Goal: Task Accomplishment & Management: Use online tool/utility

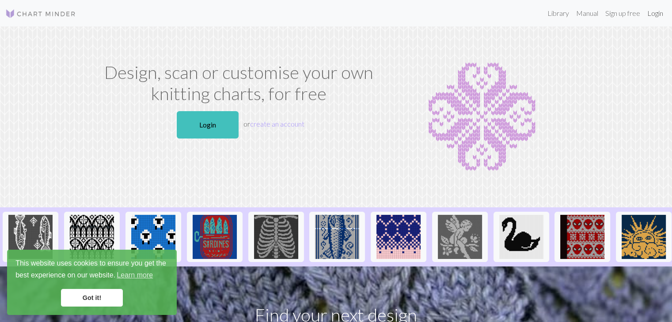
click at [659, 15] on link "Login" at bounding box center [655, 13] width 23 height 18
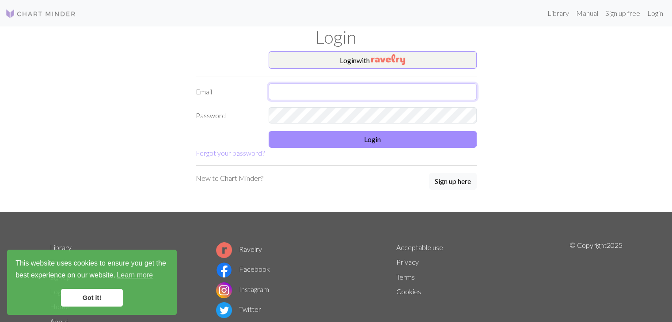
type input "[EMAIL_ADDRESS][DOMAIN_NAME]"
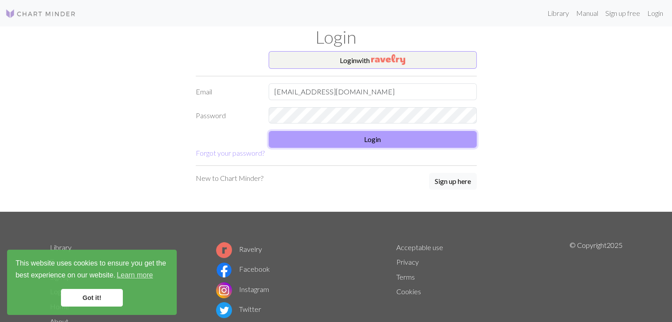
click at [367, 142] on button "Login" at bounding box center [373, 139] width 208 height 17
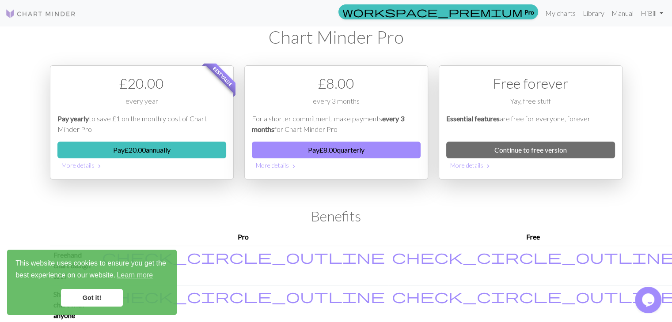
click at [92, 301] on link "Got it!" at bounding box center [92, 298] width 62 height 18
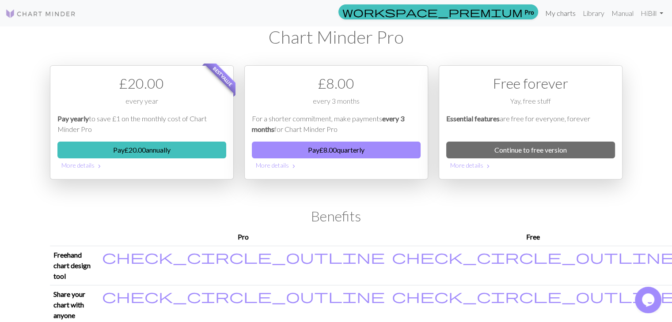
click at [563, 14] on link "My charts" at bounding box center [561, 13] width 38 height 18
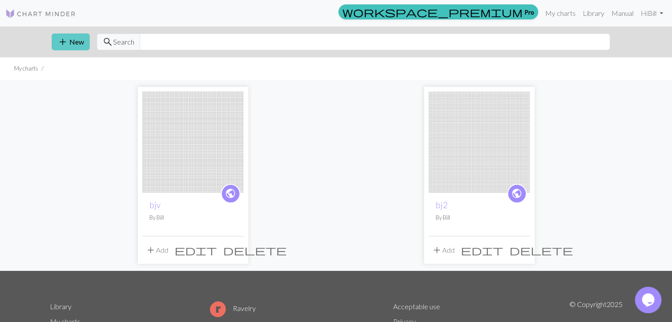
click at [77, 44] on button "add New" at bounding box center [71, 42] width 38 height 17
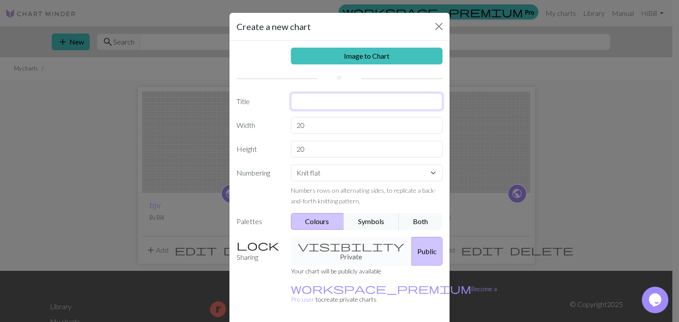
click at [330, 102] on input "text" at bounding box center [367, 101] width 152 height 17
type input "swt"
click at [312, 123] on input "20" at bounding box center [367, 125] width 152 height 17
type input "2"
type input "113"
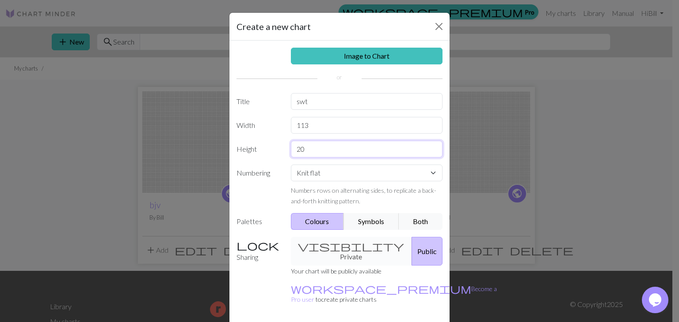
click at [312, 152] on input "20" at bounding box center [367, 149] width 152 height 17
type input "2"
type input "145"
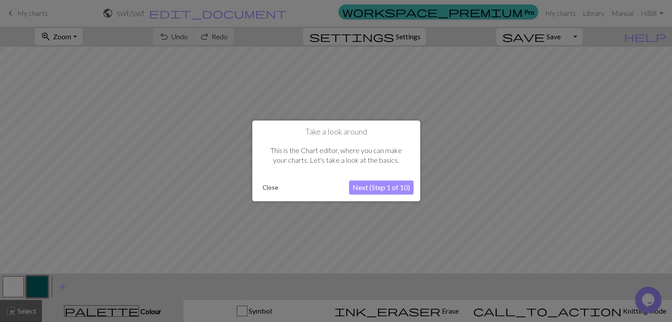
click at [273, 184] on button "Close" at bounding box center [270, 188] width 23 height 13
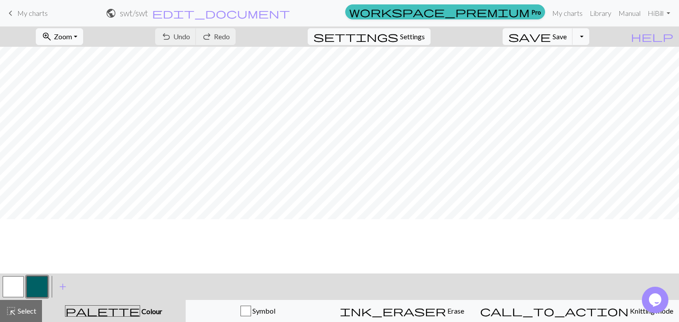
scroll to position [281, 0]
click at [83, 32] on button "zoom_in Zoom Zoom" at bounding box center [59, 36] width 47 height 17
click at [88, 120] on button "100%" at bounding box center [72, 120] width 70 height 14
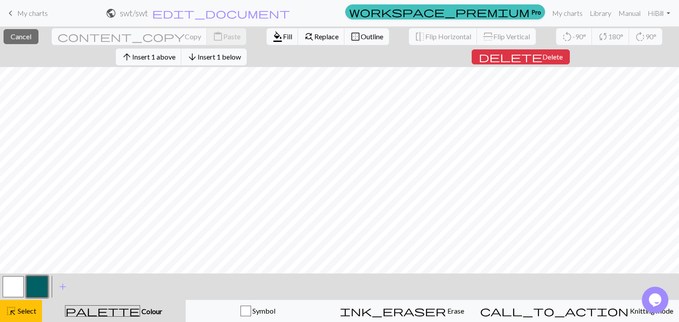
click at [42, 279] on button "button" at bounding box center [37, 287] width 21 height 21
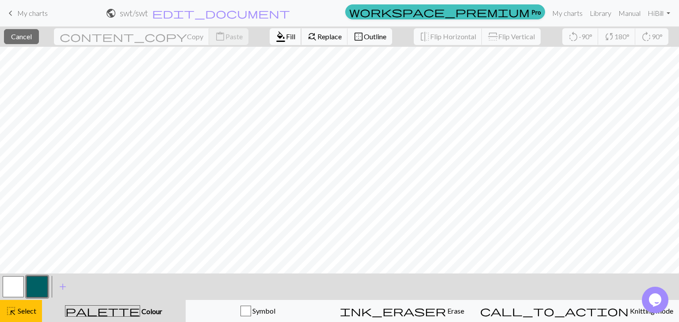
click at [275, 42] on span "format_color_fill" at bounding box center [280, 36] width 11 height 12
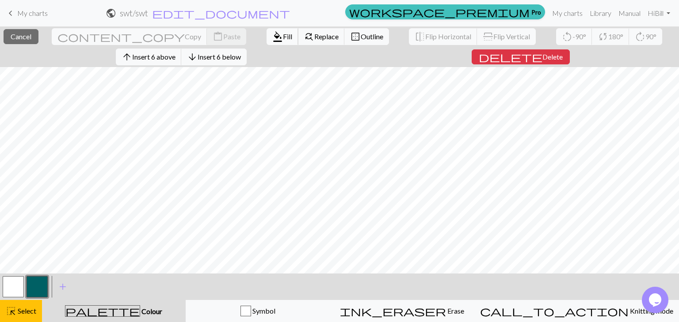
click at [266, 42] on button "format_color_fill Fill" at bounding box center [282, 36] width 32 height 17
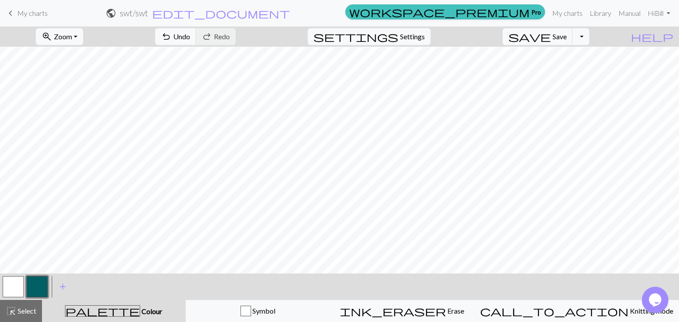
scroll to position [555, 0]
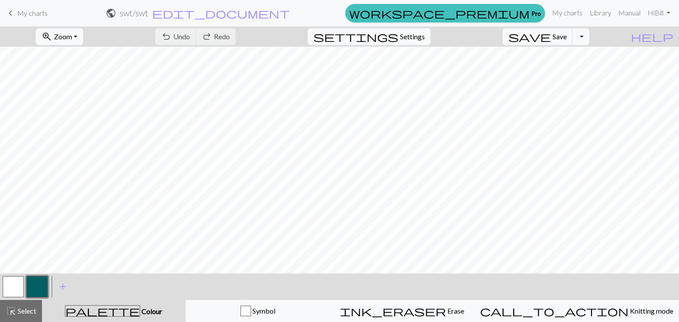
scroll to position [1100, 0]
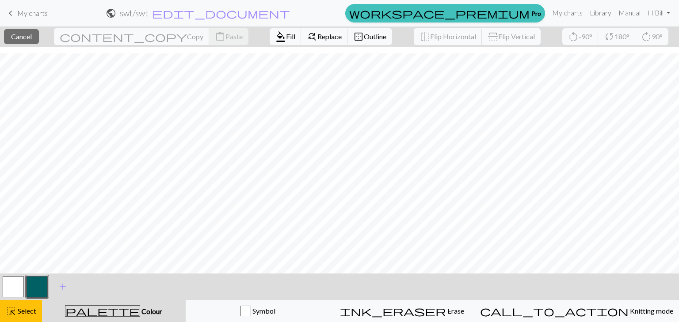
click at [37, 284] on button "button" at bounding box center [37, 287] width 21 height 21
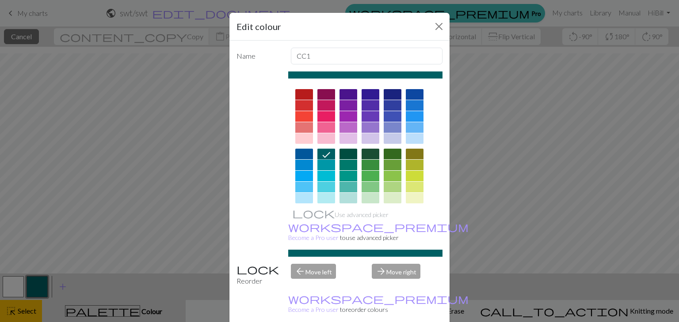
click at [322, 156] on icon at bounding box center [326, 155] width 8 height 6
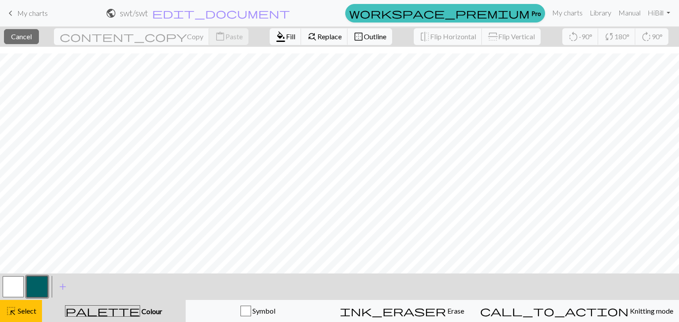
click at [41, 285] on button "button" at bounding box center [37, 287] width 21 height 21
click at [41, 285] on div "Edit colour Name CC1 Use advanced picker workspace_premium Become a Pro user to…" at bounding box center [339, 161] width 679 height 322
click at [140, 314] on span "Colour" at bounding box center [151, 311] width 22 height 8
click at [38, 283] on button "button" at bounding box center [37, 287] width 21 height 21
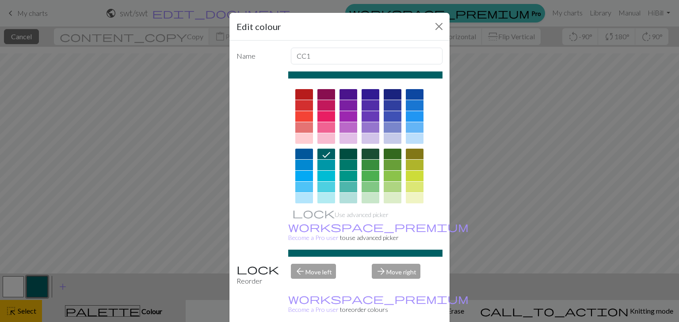
click at [346, 156] on div at bounding box center [348, 154] width 18 height 11
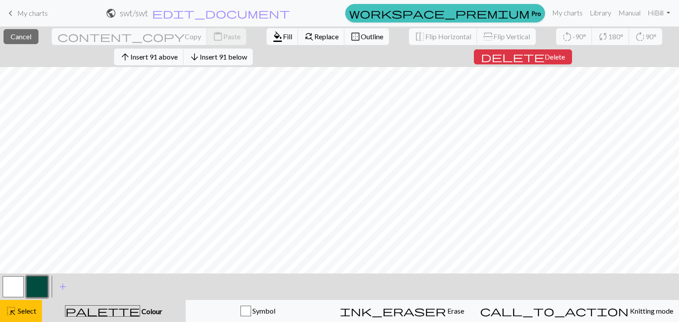
scroll to position [466, 0]
click at [283, 36] on span "Fill" at bounding box center [287, 36] width 9 height 8
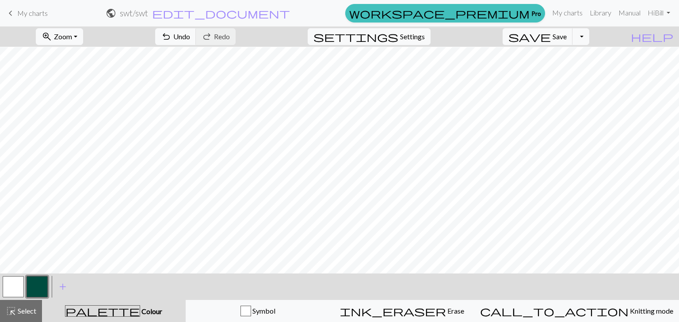
click at [140, 314] on span "Colour" at bounding box center [151, 311] width 22 height 8
click at [63, 285] on span "add" at bounding box center [62, 287] width 11 height 12
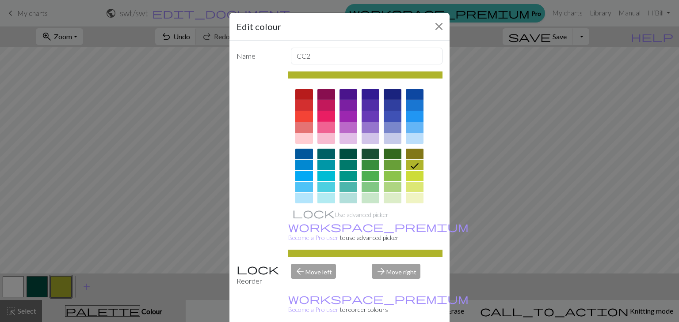
click at [329, 126] on div at bounding box center [326, 127] width 18 height 11
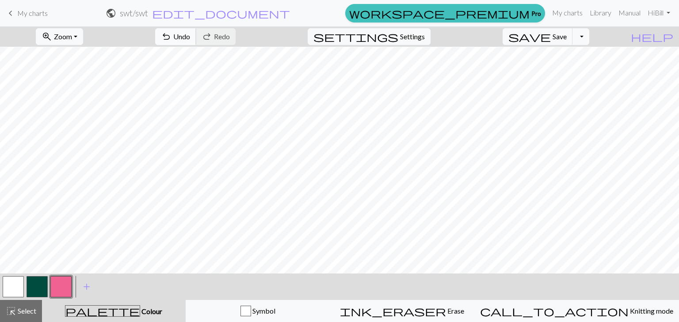
click at [190, 38] on span "Undo" at bounding box center [181, 36] width 17 height 8
click at [38, 285] on button "button" at bounding box center [37, 287] width 21 height 21
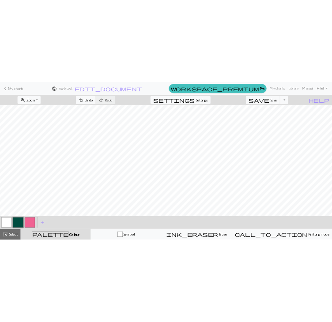
scroll to position [466, 705]
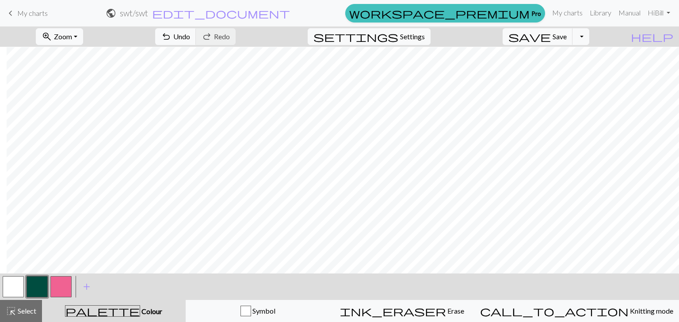
click at [62, 289] on button "button" at bounding box center [60, 287] width 21 height 21
click at [51, 290] on button "button" at bounding box center [60, 287] width 21 height 21
click at [51, 290] on div "Edit colour Name CC2 Use advanced picker workspace_premium Become a Pro user to…" at bounding box center [339, 161] width 679 height 322
click at [57, 290] on button "button" at bounding box center [60, 287] width 21 height 21
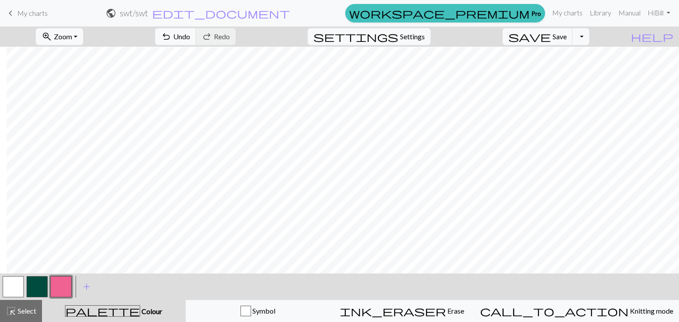
click at [38, 287] on button "button" at bounding box center [37, 287] width 21 height 21
click at [57, 290] on button "button" at bounding box center [60, 287] width 21 height 21
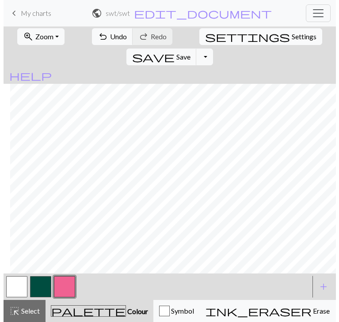
scroll to position [410, 1051]
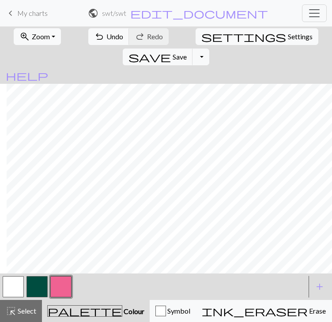
click at [38, 298] on button "button" at bounding box center [37, 287] width 21 height 21
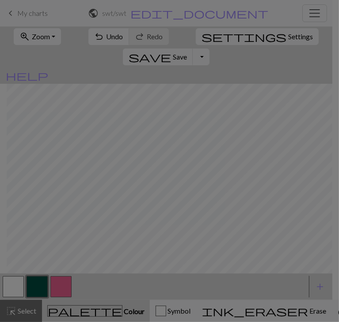
click at [38, 307] on div "Edit colour Name CC1 Use advanced picker workspace_premium Become a Pro user to…" at bounding box center [169, 161] width 339 height 322
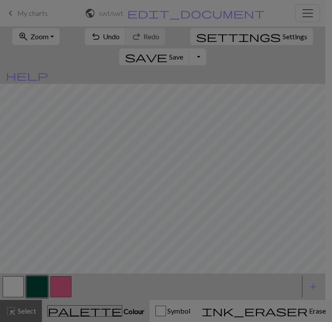
scroll to position [410, 1044]
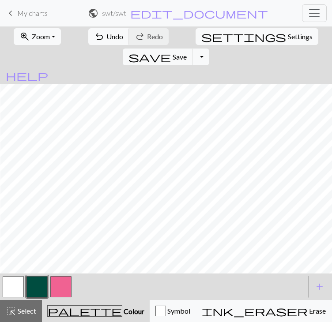
click at [58, 298] on button "button" at bounding box center [60, 287] width 21 height 21
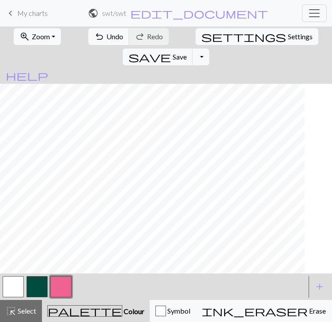
scroll to position [0, 757]
click at [201, 43] on span "settings" at bounding box center [243, 36] width 85 height 12
select select "aran"
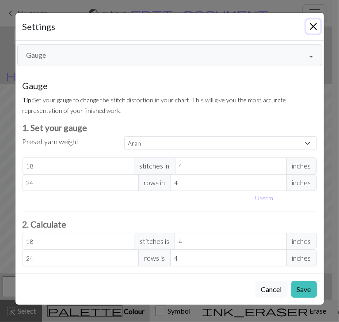
click at [312, 32] on button "Close" at bounding box center [313, 26] width 14 height 14
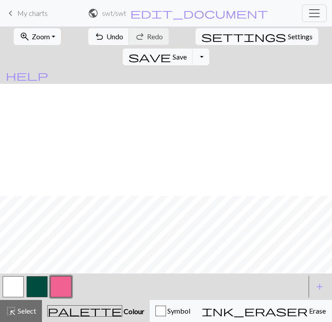
scroll to position [344, 0]
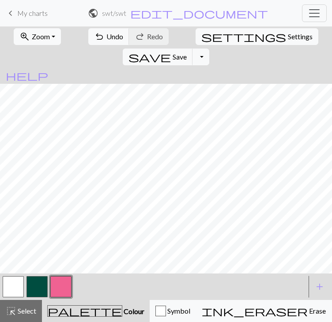
click at [62, 292] on button "button" at bounding box center [60, 287] width 21 height 21
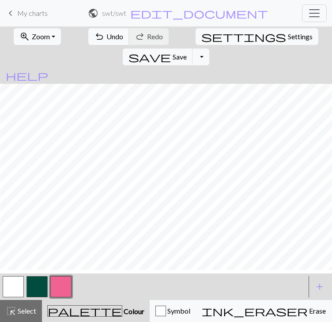
scroll to position [0, 262]
click at [33, 285] on button "button" at bounding box center [37, 287] width 21 height 21
click at [67, 277] on button "button" at bounding box center [60, 287] width 21 height 21
click at [40, 286] on button "button" at bounding box center [37, 287] width 21 height 21
click at [38, 288] on button "button" at bounding box center [37, 287] width 21 height 21
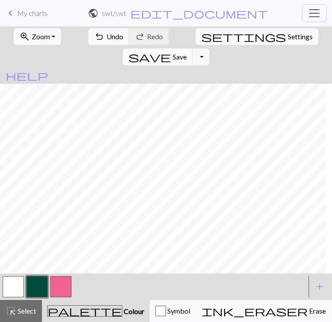
scroll to position [356, 78]
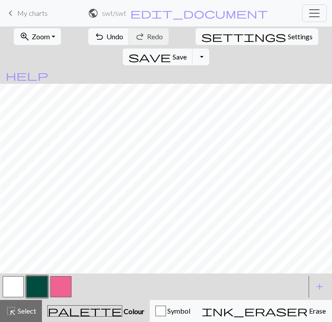
click at [14, 285] on button "button" at bounding box center [13, 287] width 21 height 21
click at [60, 277] on button "button" at bounding box center [60, 287] width 21 height 21
click at [46, 287] on button "button" at bounding box center [37, 287] width 21 height 21
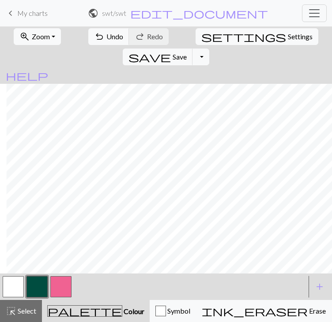
scroll to position [254, 188]
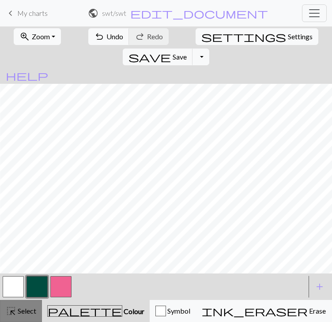
click at [33, 312] on span "Select" at bounding box center [26, 311] width 20 height 8
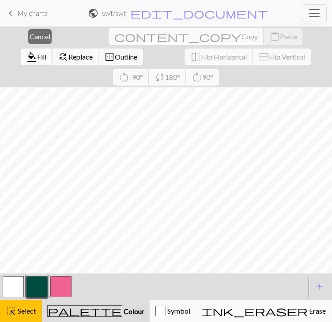
click at [46, 53] on span "Fill" at bounding box center [41, 57] width 9 height 8
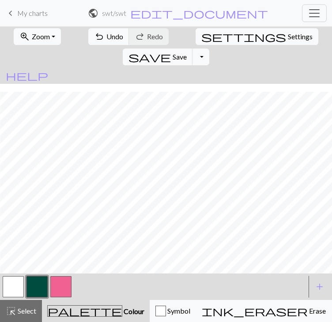
scroll to position [374, 188]
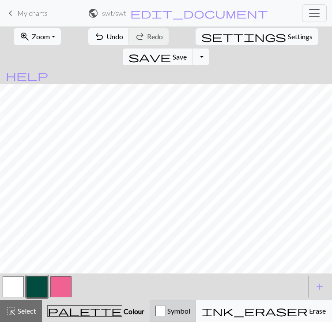
click at [155, 315] on div "Symbol" at bounding box center [172, 311] width 35 height 11
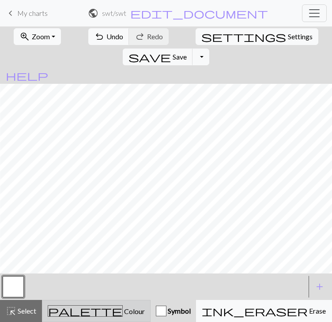
click at [96, 313] on div "palette Colour Colour" at bounding box center [96, 311] width 97 height 11
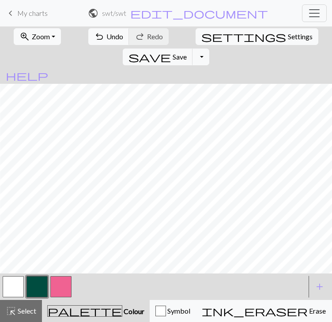
click at [95, 313] on div "palette Colour Colour" at bounding box center [95, 311] width 97 height 11
click at [150, 305] on button "Symbol" at bounding box center [173, 311] width 46 height 22
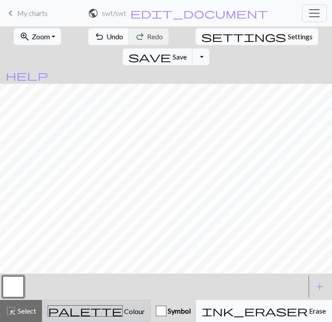
click at [102, 311] on div "palette Colour Colour" at bounding box center [96, 311] width 97 height 11
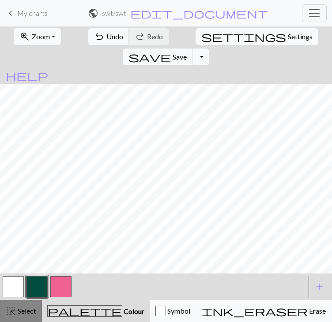
click at [15, 311] on span "highlight_alt" at bounding box center [11, 311] width 11 height 12
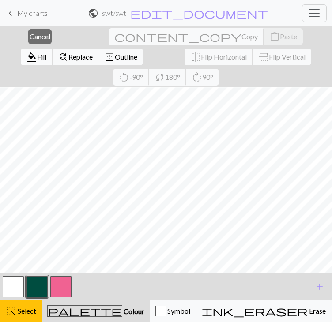
click at [37, 51] on span "format_color_fill" at bounding box center [32, 57] width 11 height 12
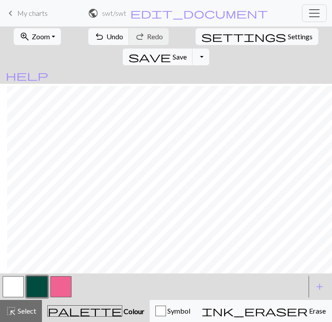
scroll to position [2, 417]
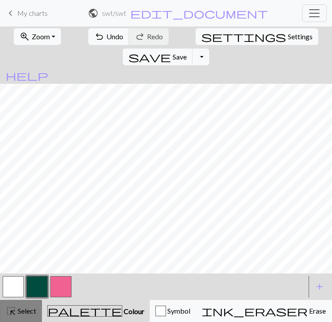
click at [25, 310] on span "Select" at bounding box center [26, 311] width 20 height 8
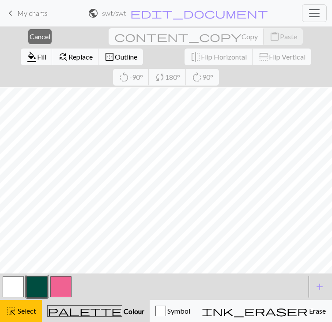
click at [45, 285] on button "button" at bounding box center [37, 287] width 21 height 21
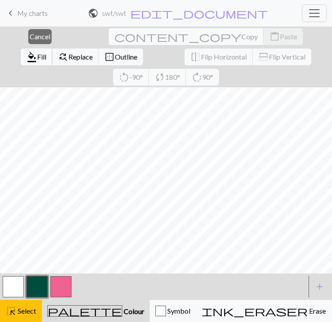
click at [46, 53] on span "Fill" at bounding box center [41, 57] width 9 height 8
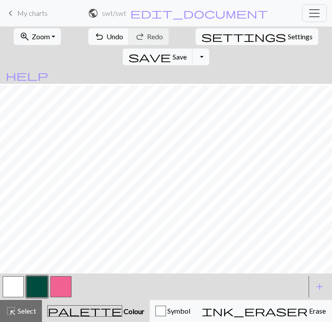
scroll to position [144, 417]
click at [22, 311] on span "Select" at bounding box center [26, 311] width 20 height 8
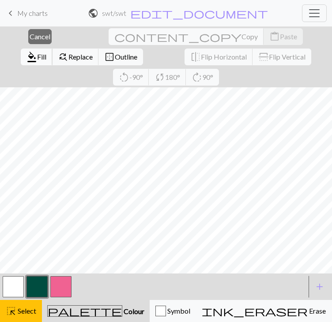
click at [53, 49] on button "format_color_fill Fill" at bounding box center [37, 57] width 32 height 17
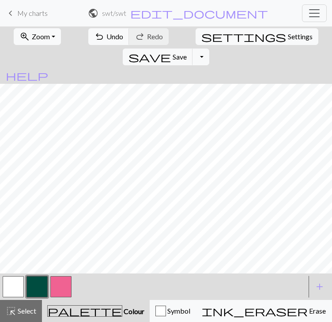
scroll to position [277, 417]
click at [13, 308] on span "highlight_alt" at bounding box center [11, 311] width 11 height 12
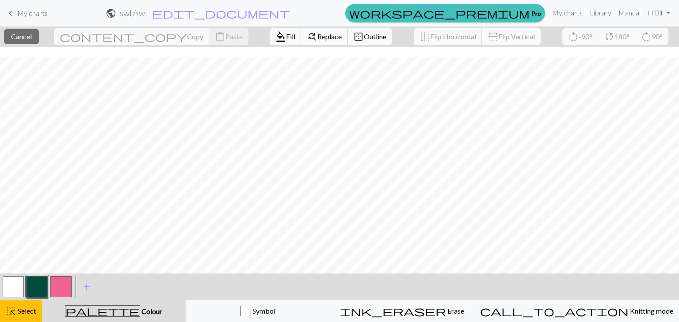
scroll to position [213, 251]
click at [286, 38] on span "Fill" at bounding box center [290, 36] width 9 height 8
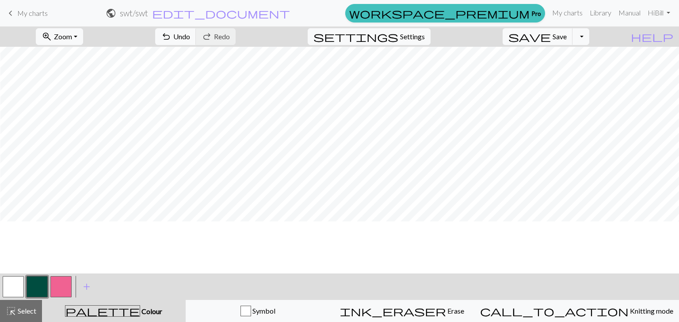
scroll to position [0, 327]
click at [22, 310] on span "Select" at bounding box center [26, 311] width 20 height 8
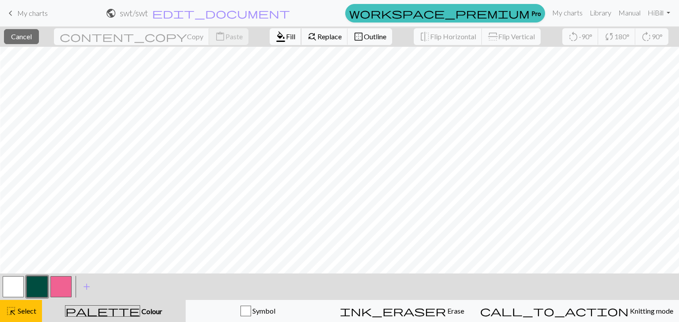
click at [286, 38] on span "Fill" at bounding box center [290, 36] width 9 height 8
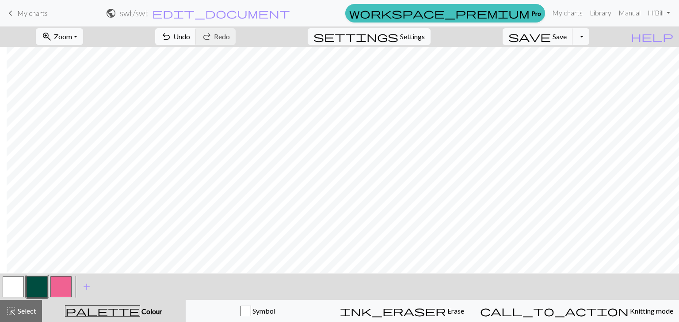
scroll to position [174, 380]
click at [21, 309] on span "Select" at bounding box center [26, 311] width 20 height 8
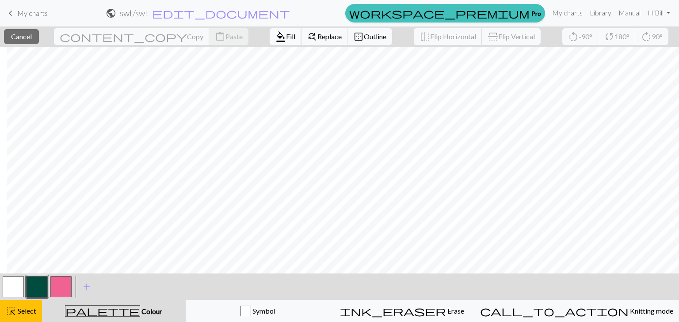
click at [286, 34] on span "Fill" at bounding box center [290, 36] width 9 height 8
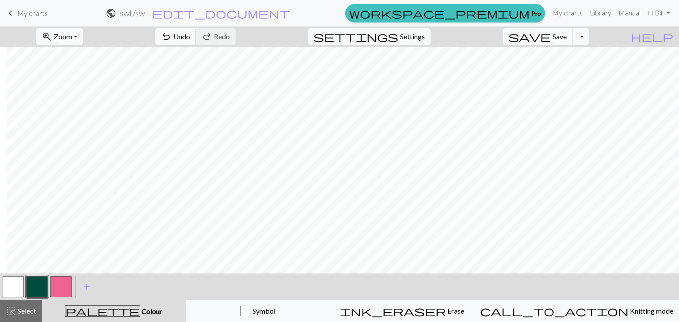
scroll to position [288, 380]
click at [26, 312] on span "Select" at bounding box center [26, 311] width 20 height 8
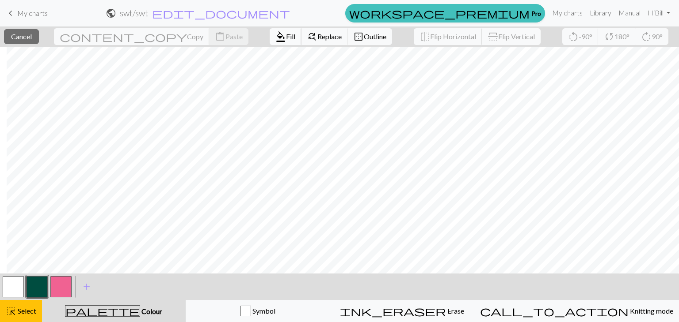
click at [286, 36] on span "Fill" at bounding box center [290, 36] width 9 height 8
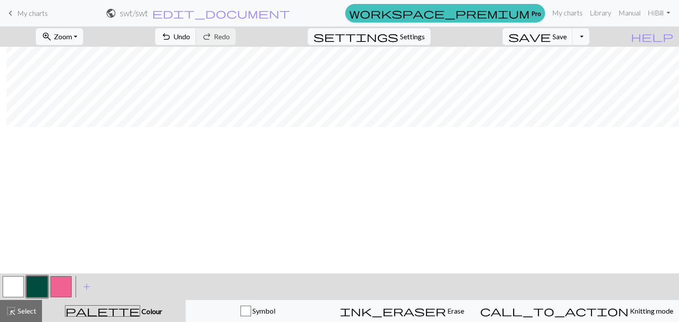
scroll to position [0, 380]
click at [34, 308] on span "Select" at bounding box center [26, 311] width 20 height 8
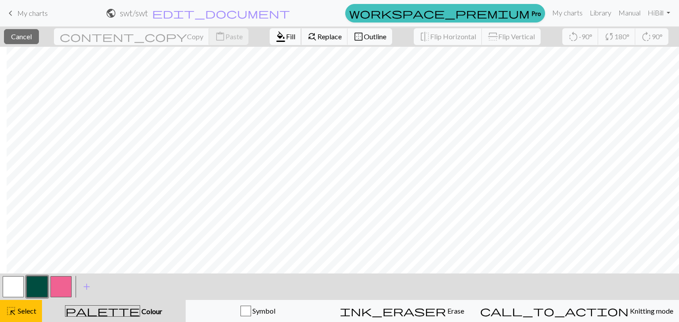
click at [269, 43] on button "format_color_fill Fill" at bounding box center [285, 36] width 32 height 17
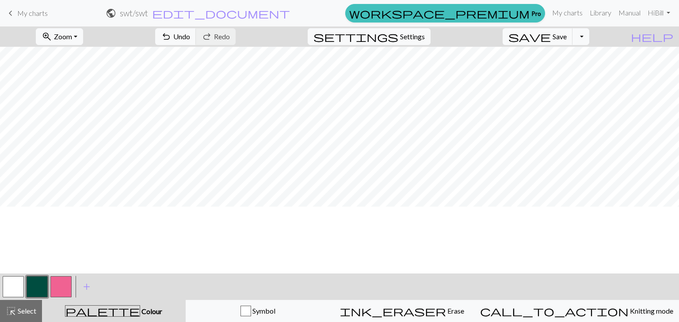
scroll to position [123, 0]
